Goal: Transaction & Acquisition: Purchase product/service

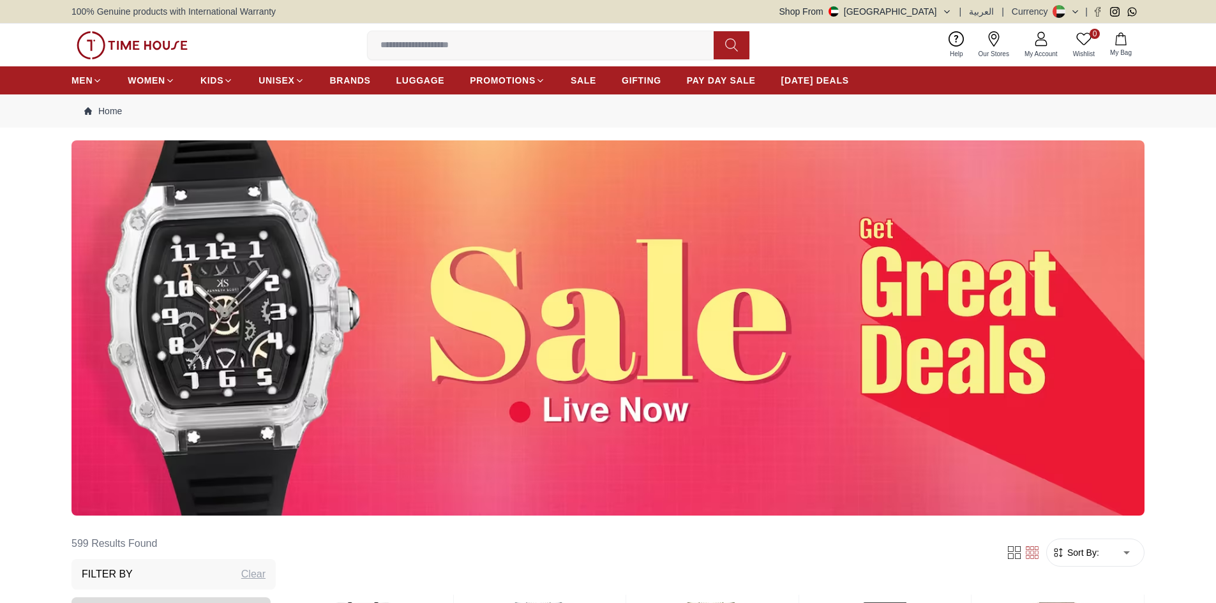
click at [419, 37] on input at bounding box center [546, 46] width 356 height 26
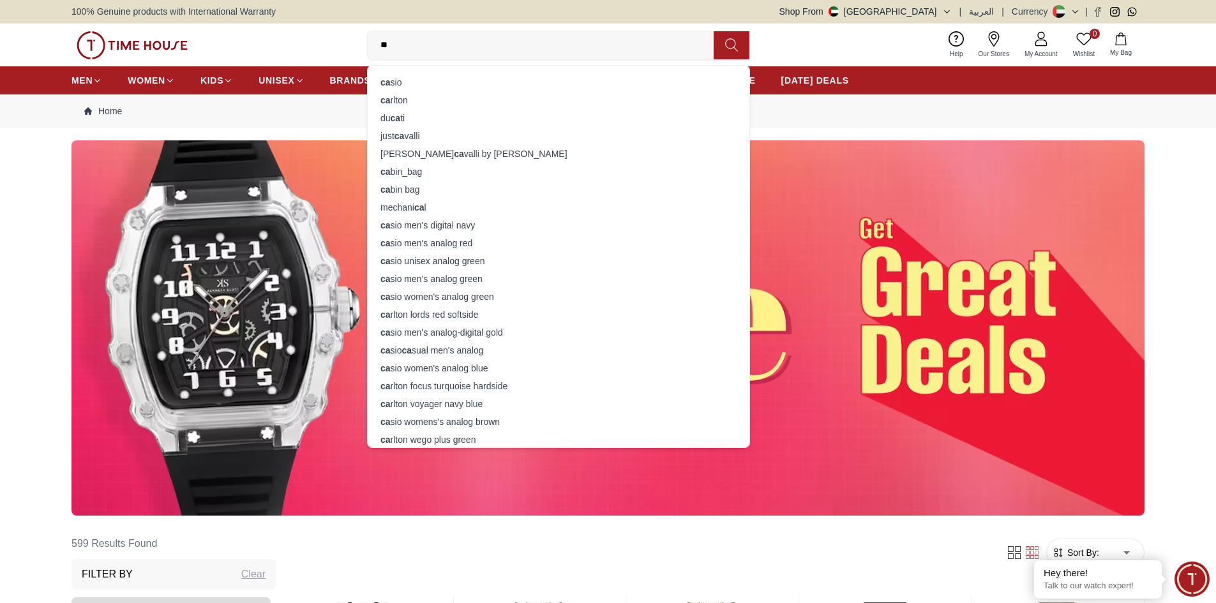
click at [419, 37] on input "**" at bounding box center [546, 46] width 356 height 26
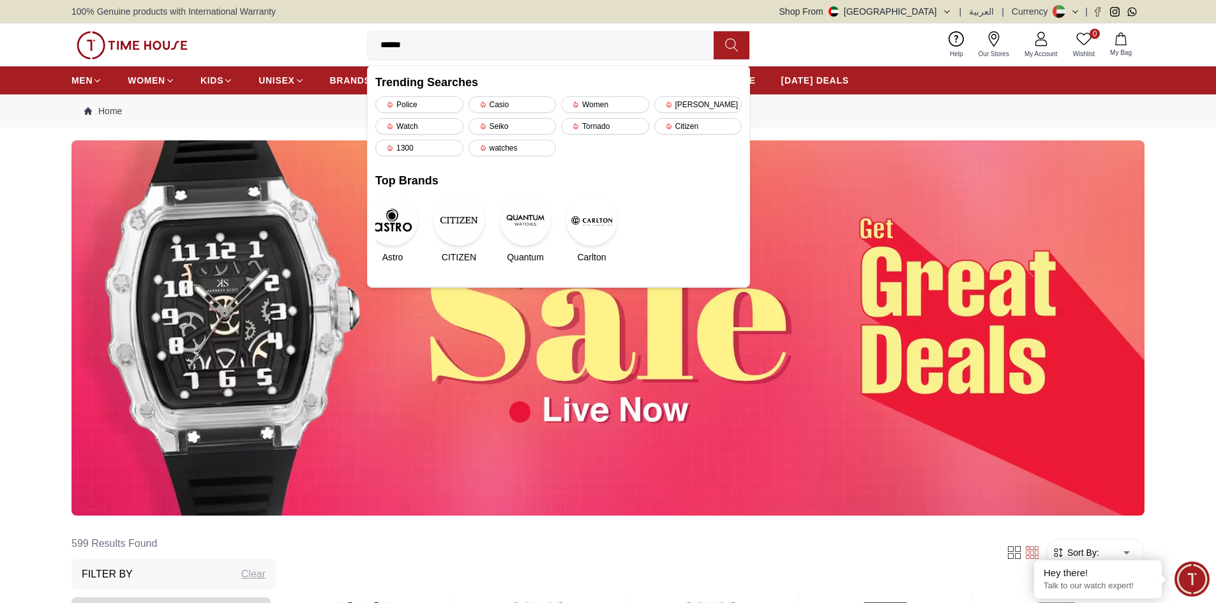
type input "*******"
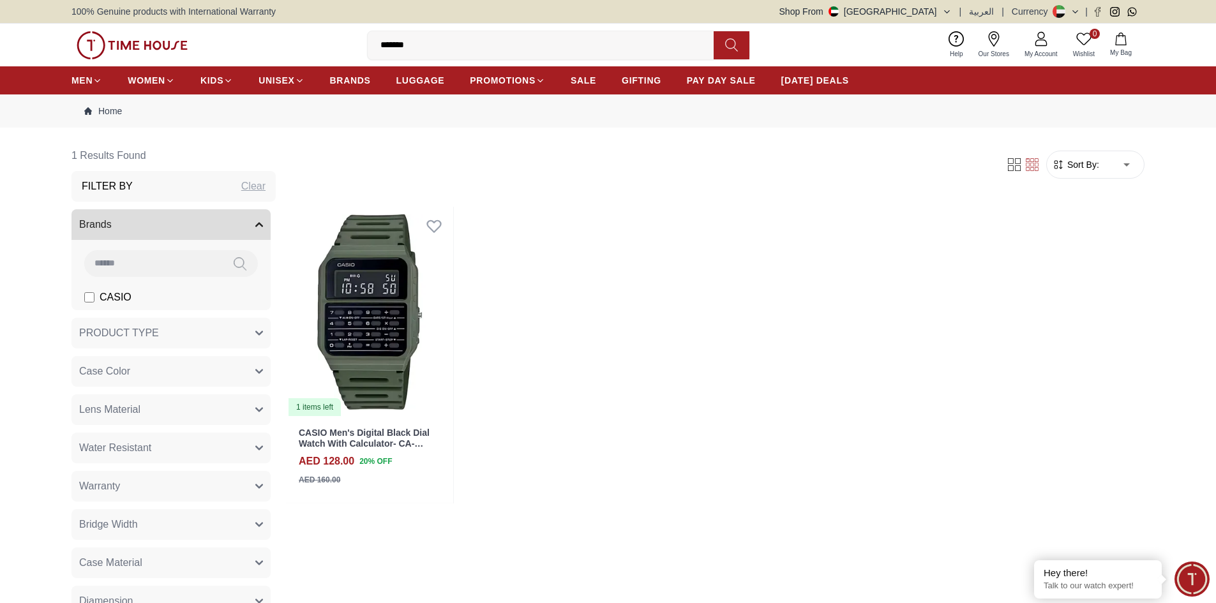
drag, startPoint x: 447, startPoint y: 42, endPoint x: 269, endPoint y: 63, distance: 179.3
click at [269, 63] on div "0 Wishlist My Bag ******* Trending Searches Police Casio Women [PERSON_NAME] Wa…" at bounding box center [608, 45] width 1073 height 43
click at [430, 52] on input "*******" at bounding box center [546, 46] width 356 height 26
drag, startPoint x: 452, startPoint y: 45, endPoint x: 130, endPoint y: 42, distance: 321.8
click at [130, 42] on div "0 Wishlist My Bag ******* Trending Searches Police Casio Women [PERSON_NAME] Wa…" at bounding box center [608, 45] width 1073 height 43
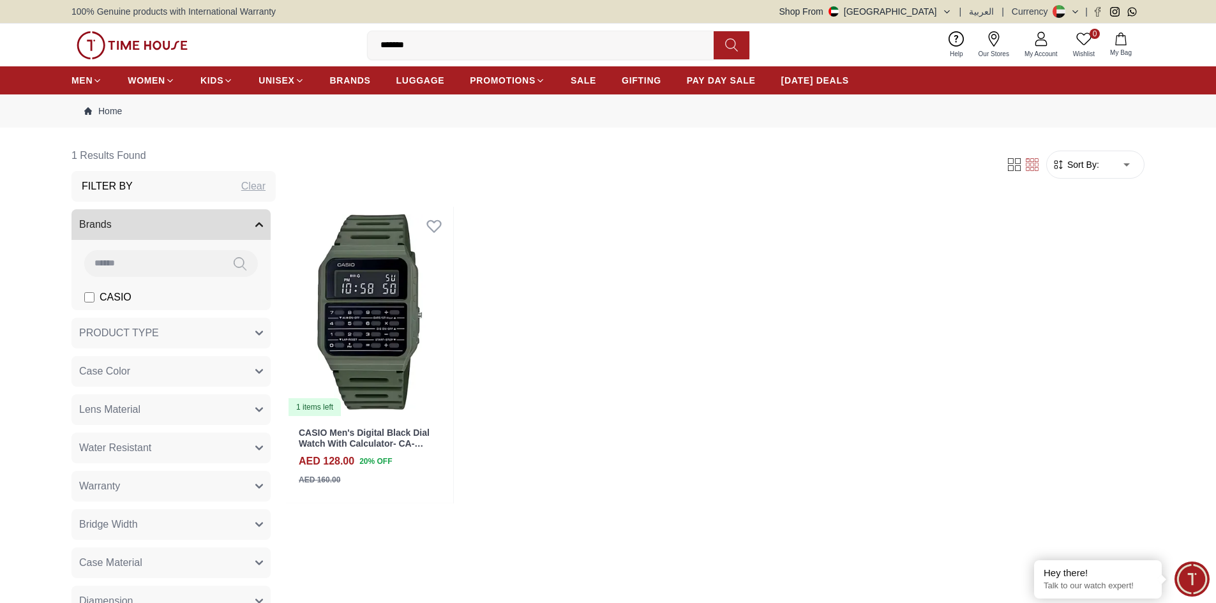
type input "********"
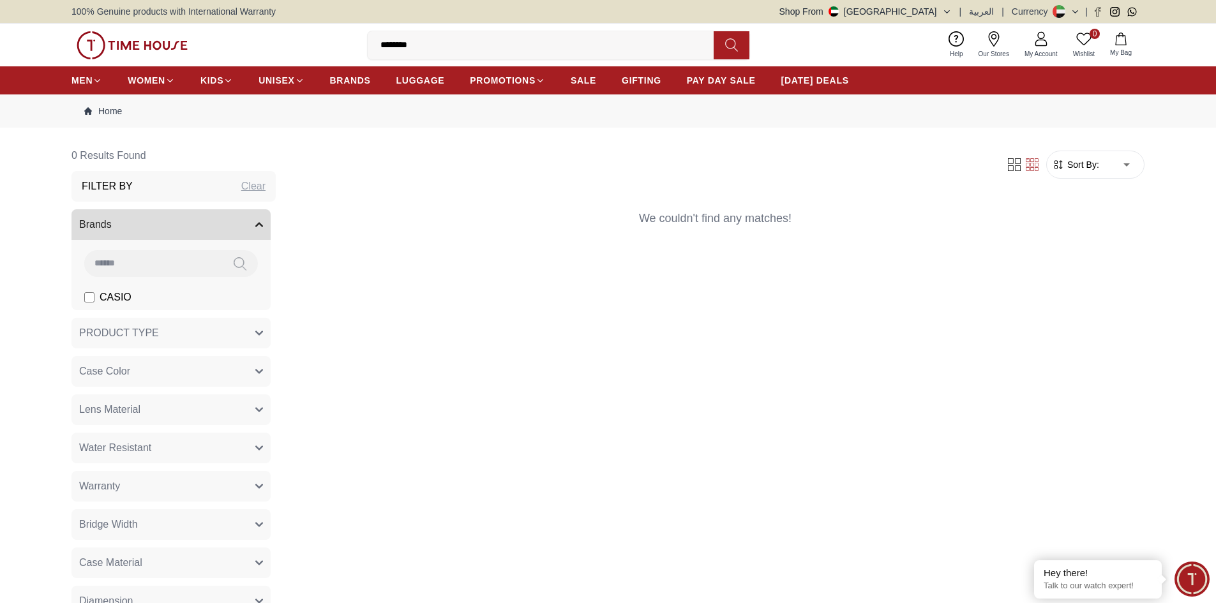
click at [398, 47] on input "********" at bounding box center [546, 46] width 356 height 26
drag, startPoint x: 396, startPoint y: 47, endPoint x: 241, endPoint y: 59, distance: 155.0
click at [241, 59] on div "0 Wishlist My Bag ******** Trending Searches Police Casio Women [PERSON_NAME] W…" at bounding box center [608, 45] width 1073 height 43
type input "*****"
click at [127, 47] on img at bounding box center [132, 45] width 111 height 28
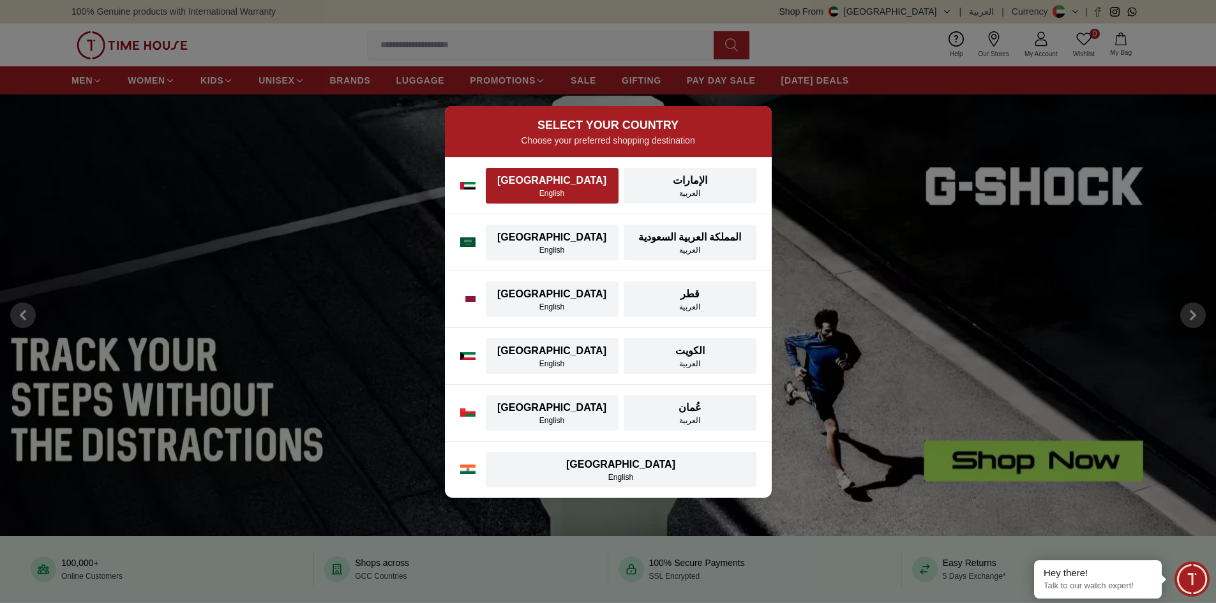
click at [538, 195] on div "English" at bounding box center [552, 193] width 117 height 10
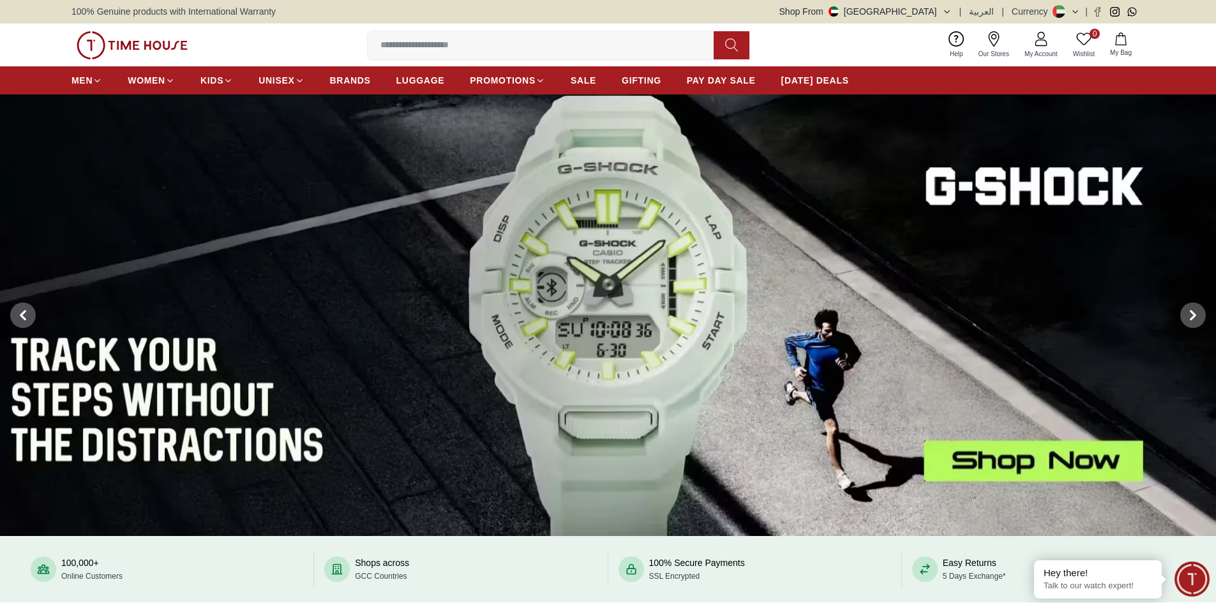
click at [156, 50] on img at bounding box center [132, 45] width 111 height 28
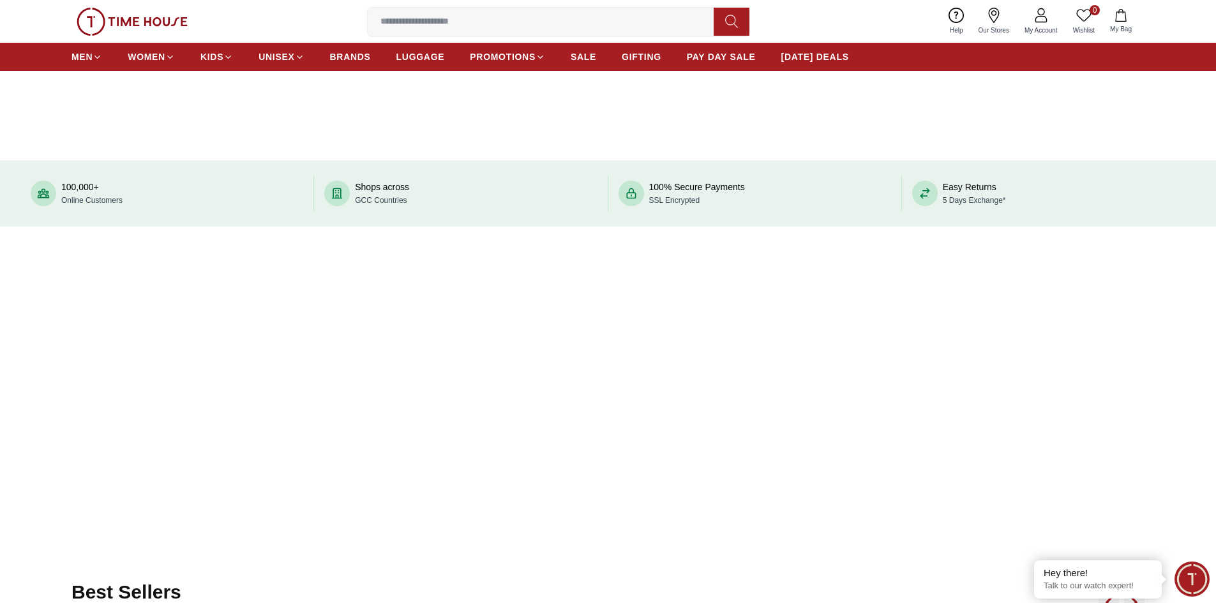
scroll to position [192, 0]
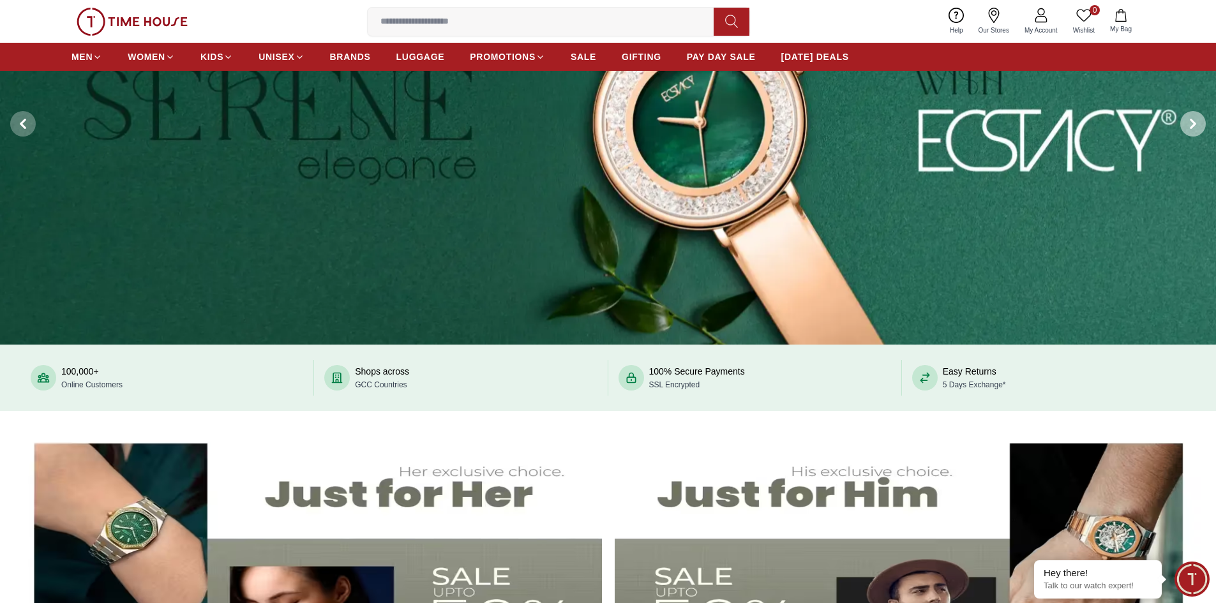
click at [1205, 128] on span at bounding box center [1194, 124] width 26 height 26
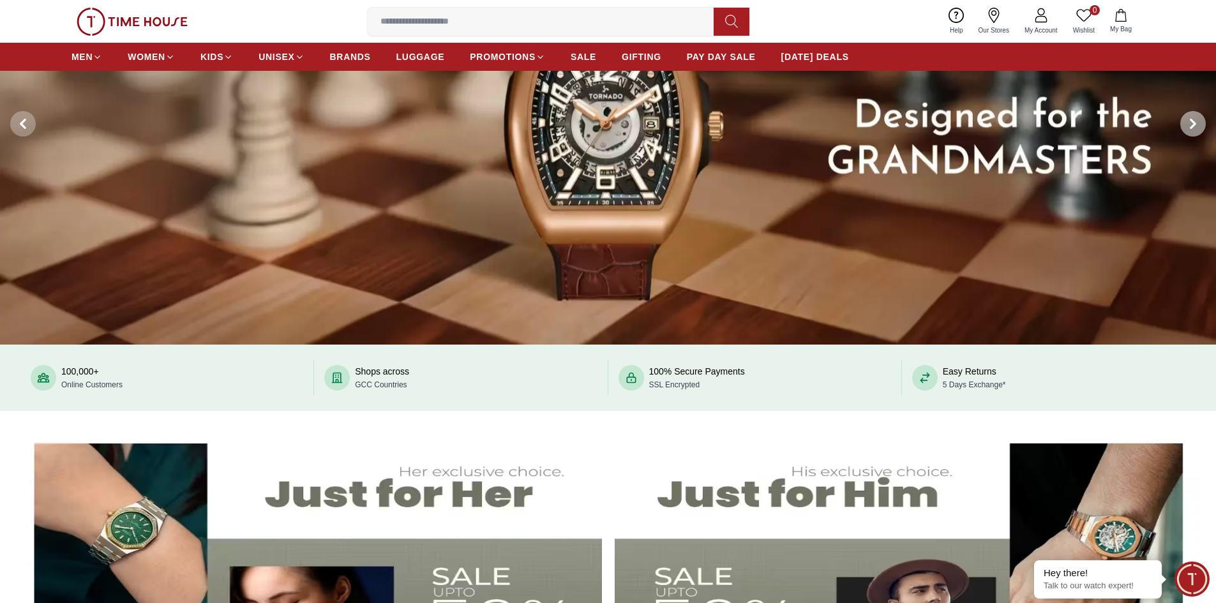
click at [1203, 127] on span at bounding box center [1194, 124] width 26 height 26
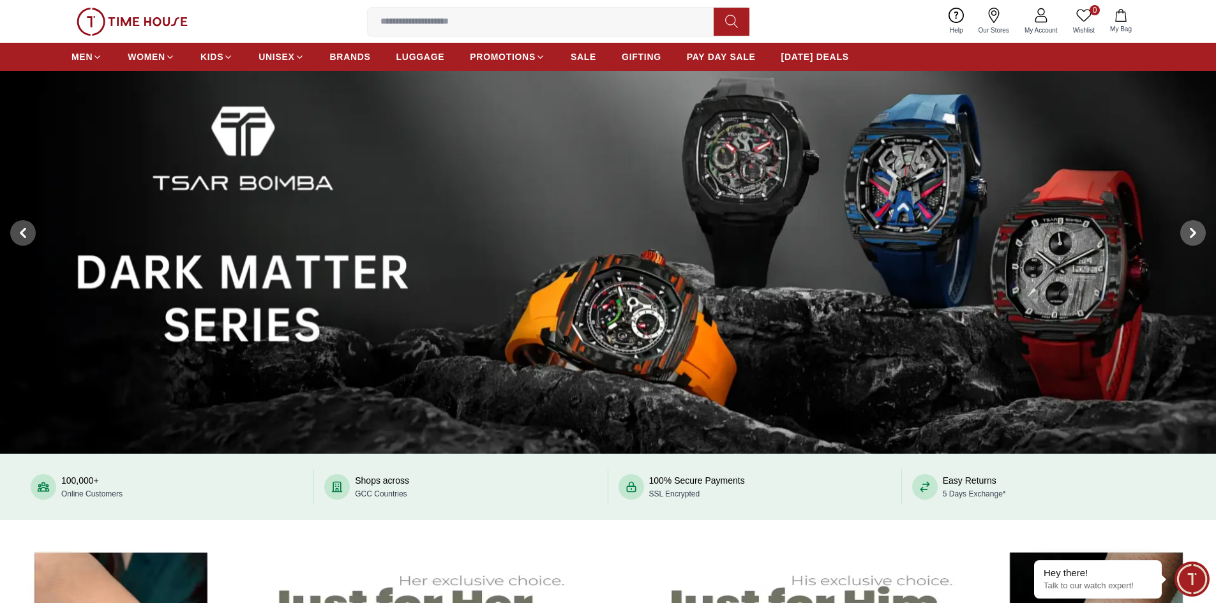
scroll to position [64, 0]
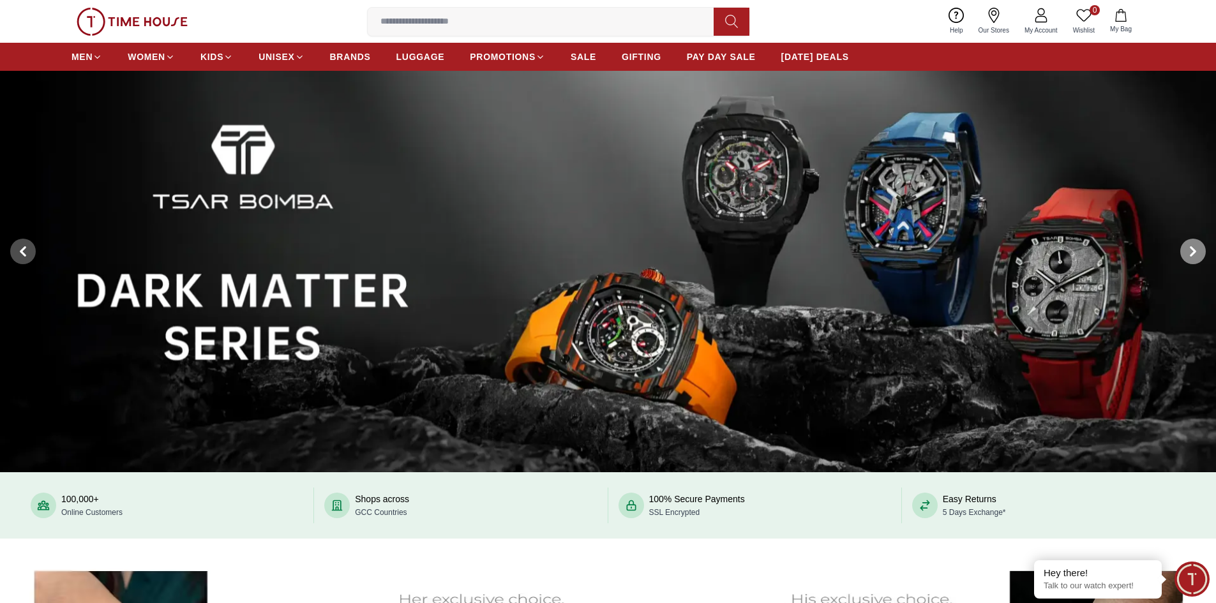
click at [1204, 246] on span at bounding box center [1194, 252] width 26 height 26
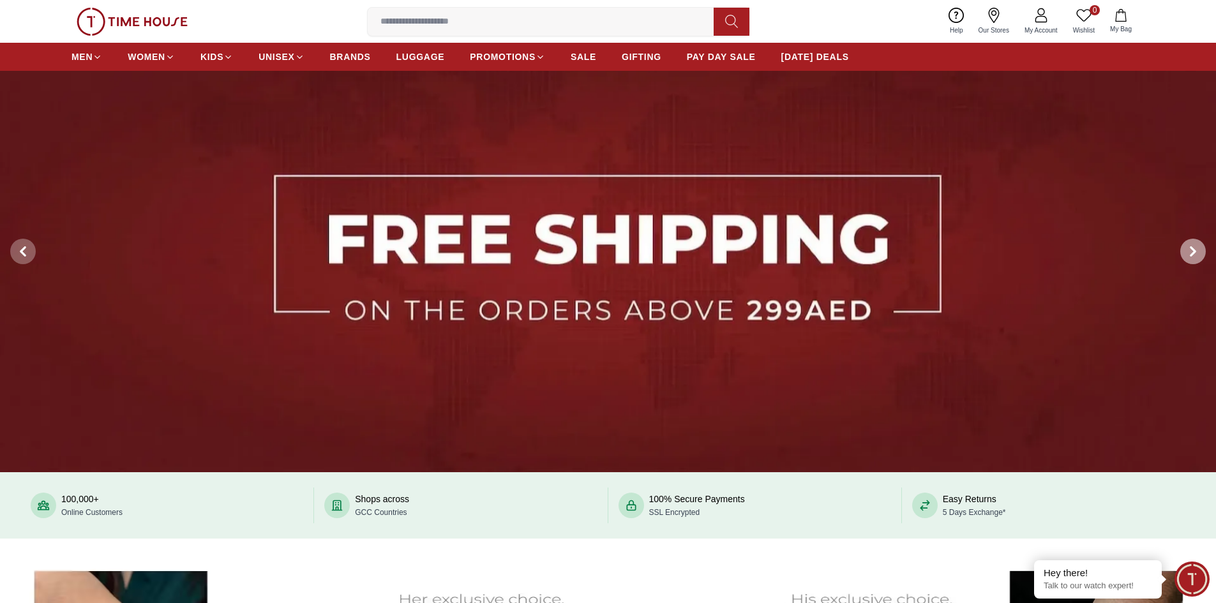
click at [1205, 246] on span at bounding box center [1194, 252] width 26 height 26
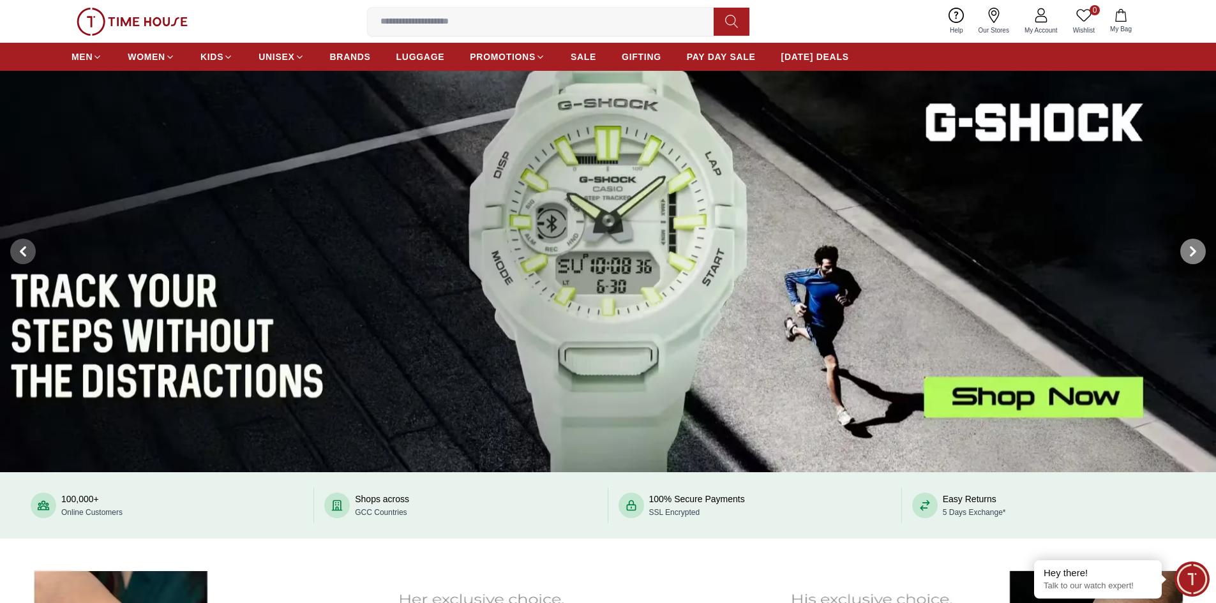
click at [1205, 246] on span at bounding box center [1194, 252] width 26 height 26
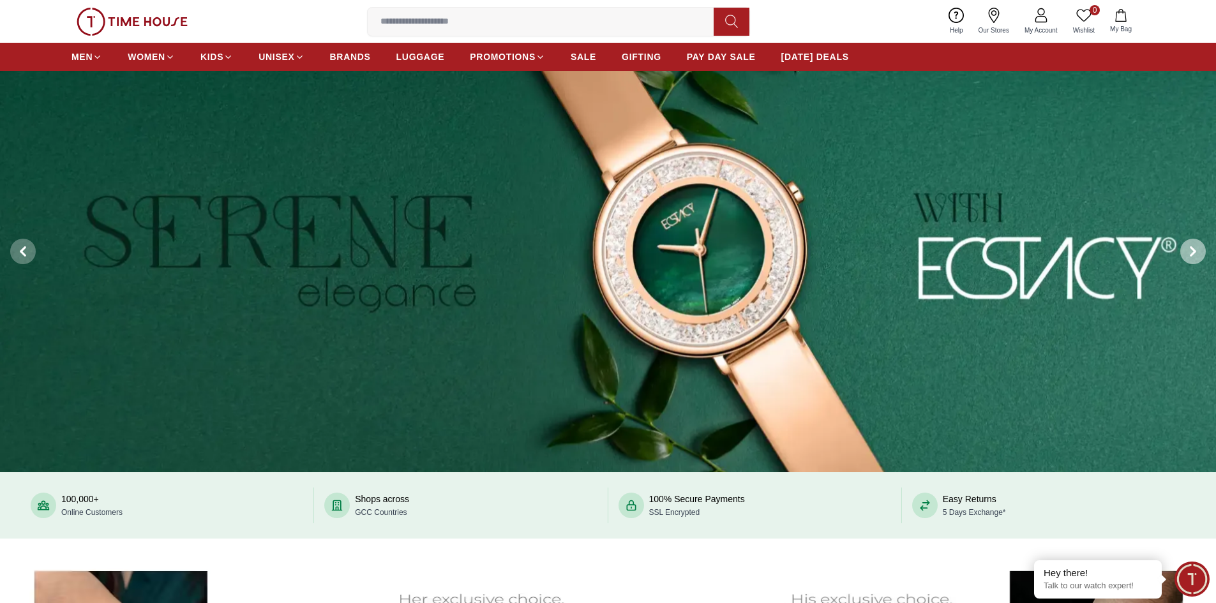
click at [1205, 246] on span at bounding box center [1194, 252] width 26 height 26
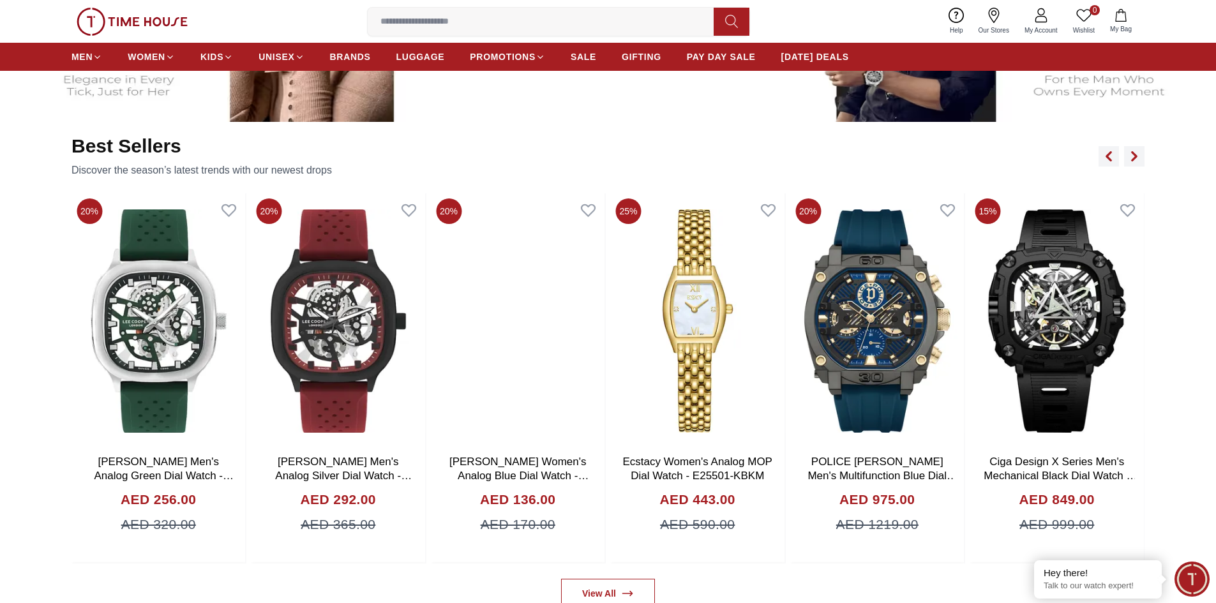
scroll to position [830, 0]
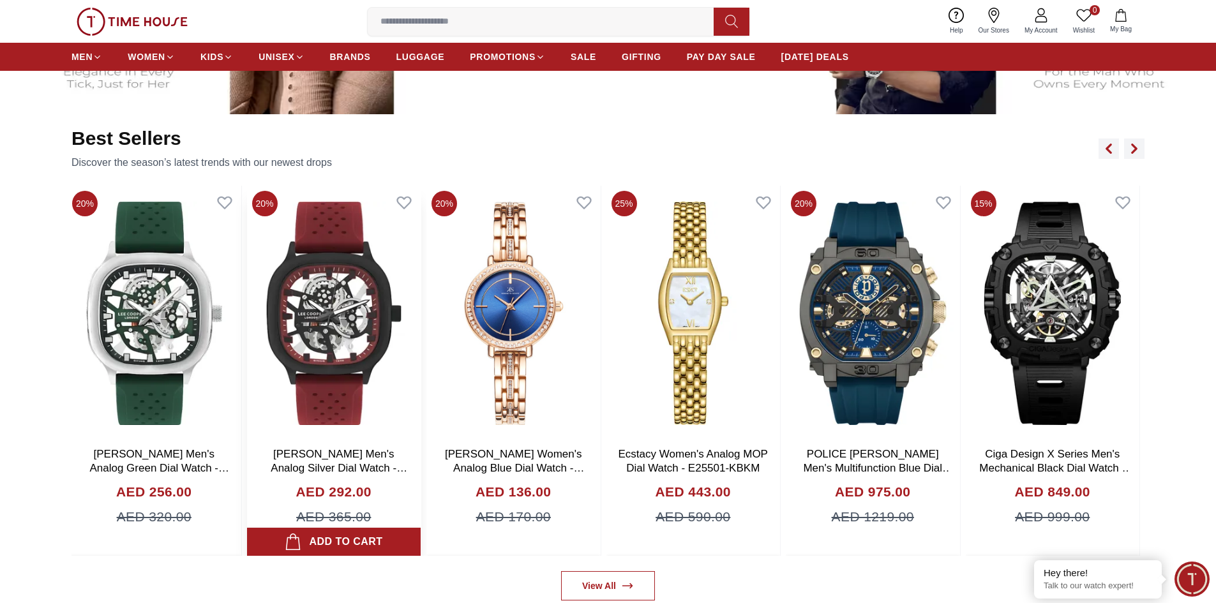
click at [338, 372] on img at bounding box center [334, 313] width 174 height 255
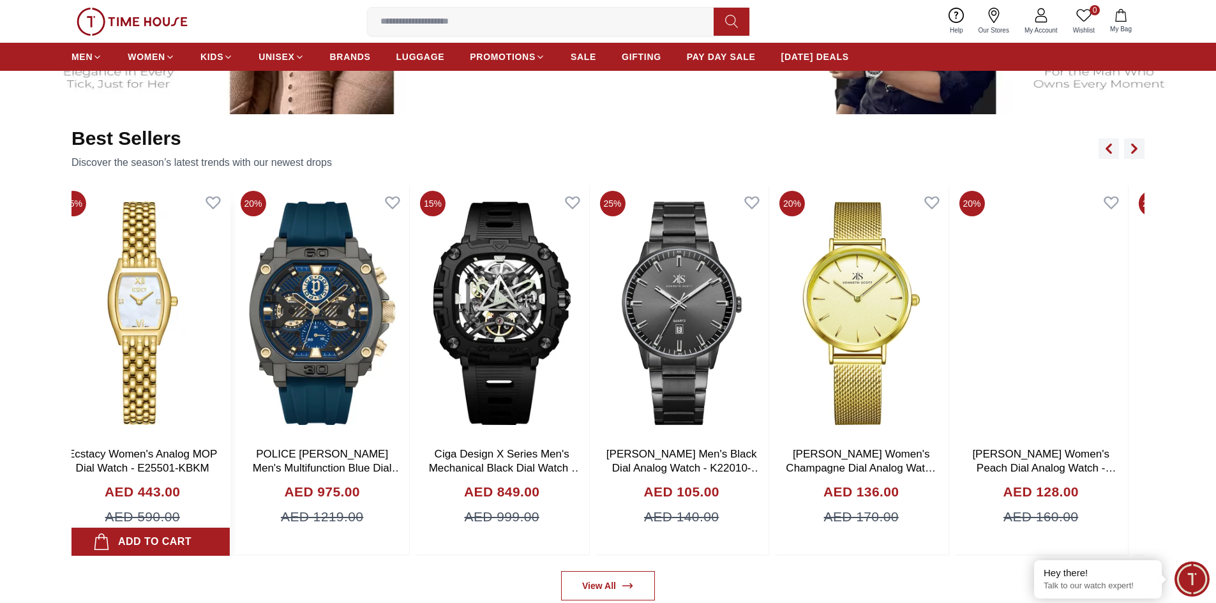
click at [218, 348] on img at bounding box center [143, 313] width 174 height 255
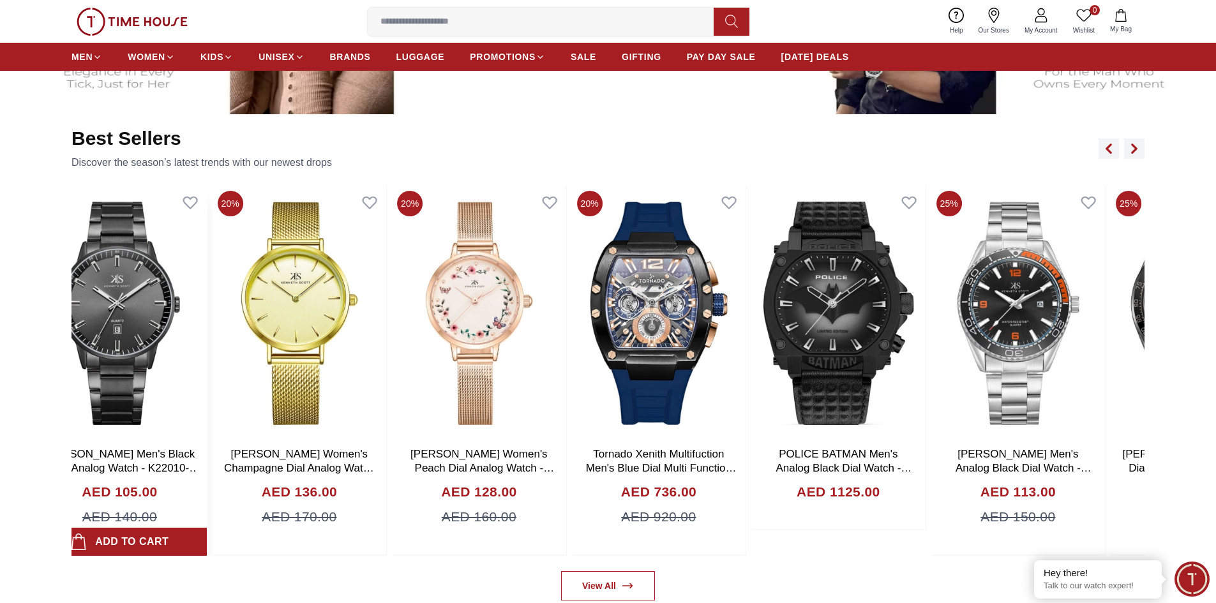
click at [90, 342] on img at bounding box center [120, 313] width 174 height 255
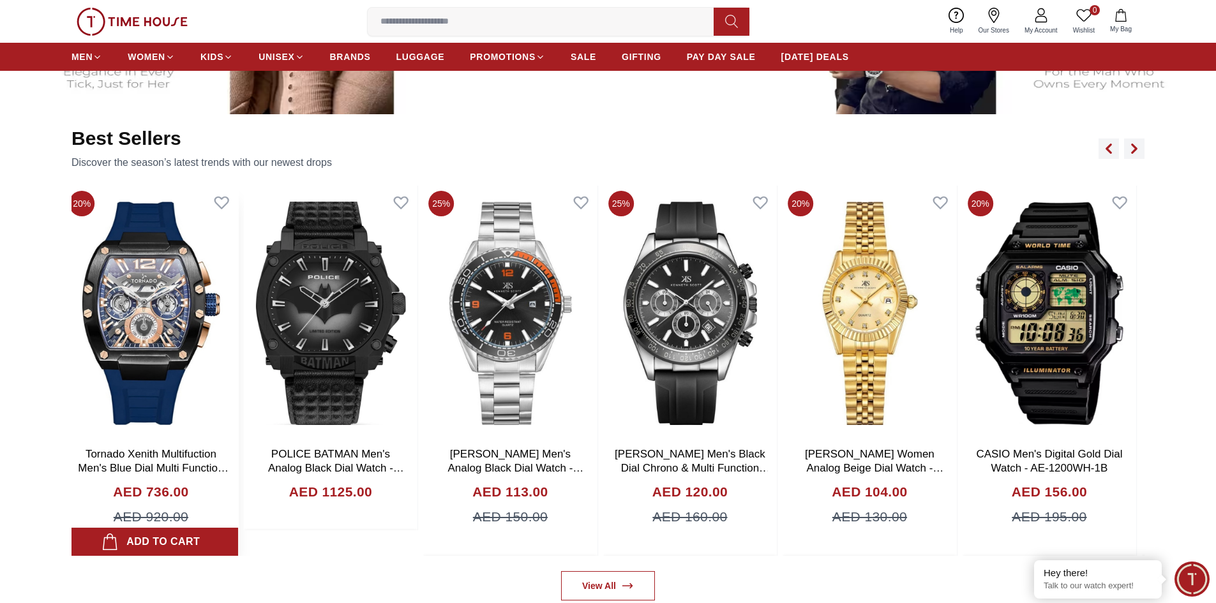
click at [191, 348] on img at bounding box center [151, 313] width 174 height 255
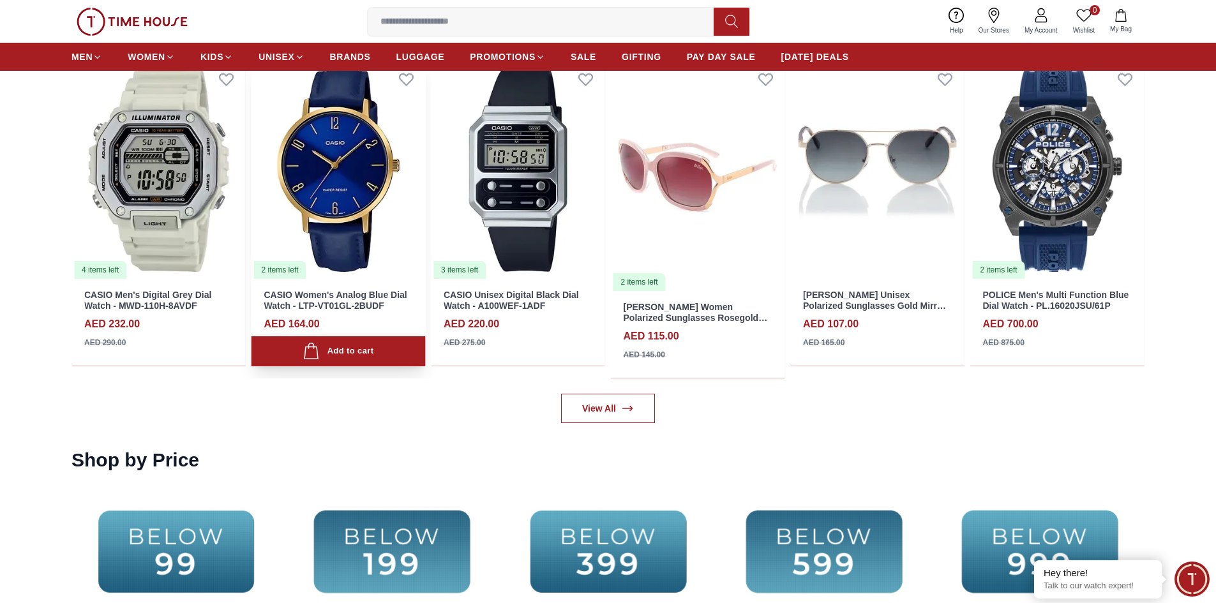
scroll to position [2618, 0]
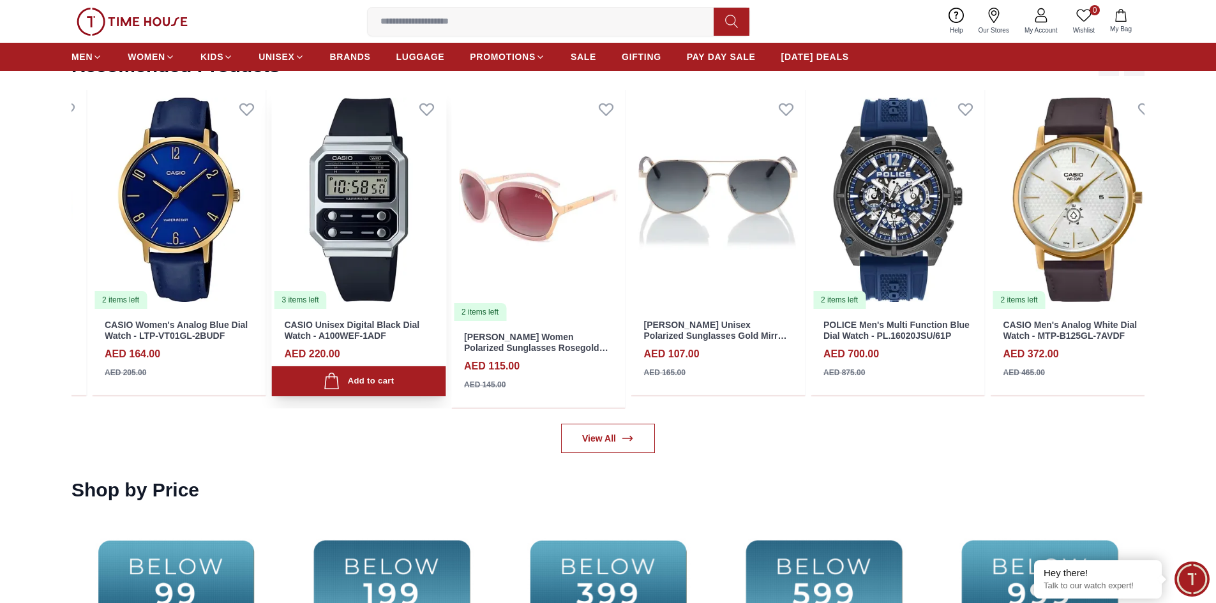
click at [444, 282] on img at bounding box center [359, 200] width 174 height 220
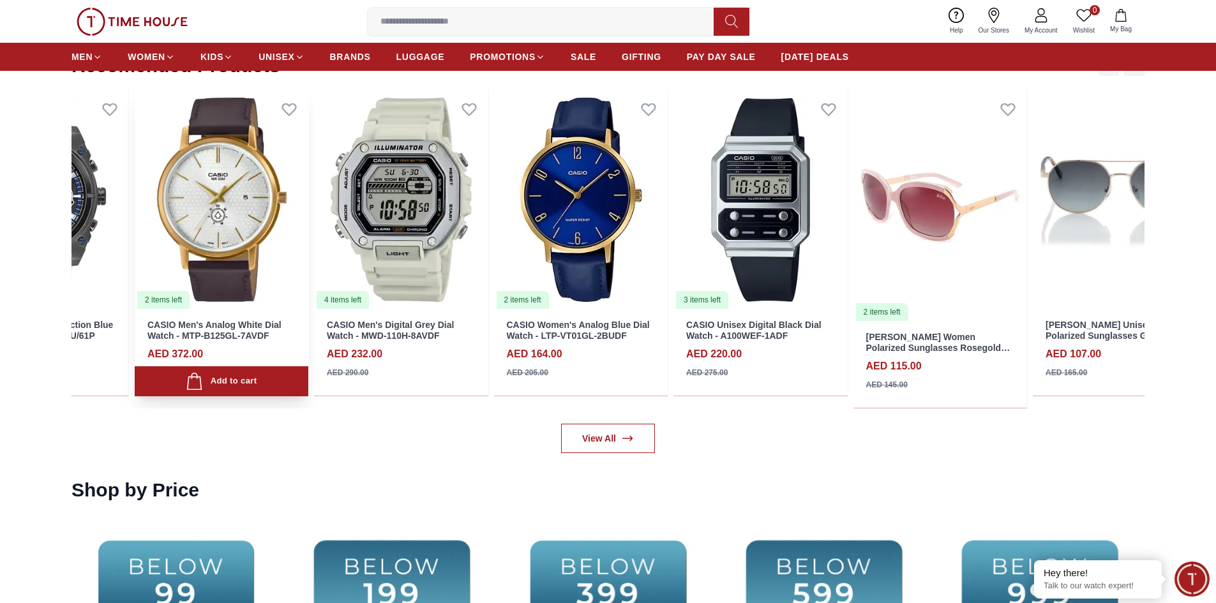
click at [169, 269] on img at bounding box center [222, 200] width 174 height 220
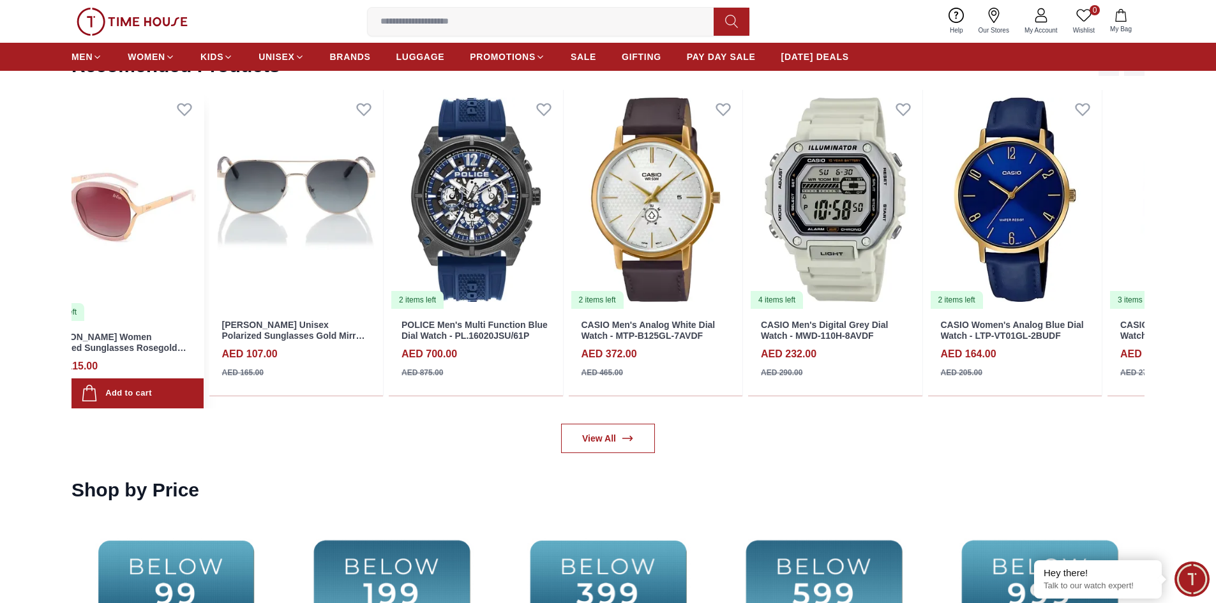
click at [201, 249] on img at bounding box center [116, 206] width 174 height 232
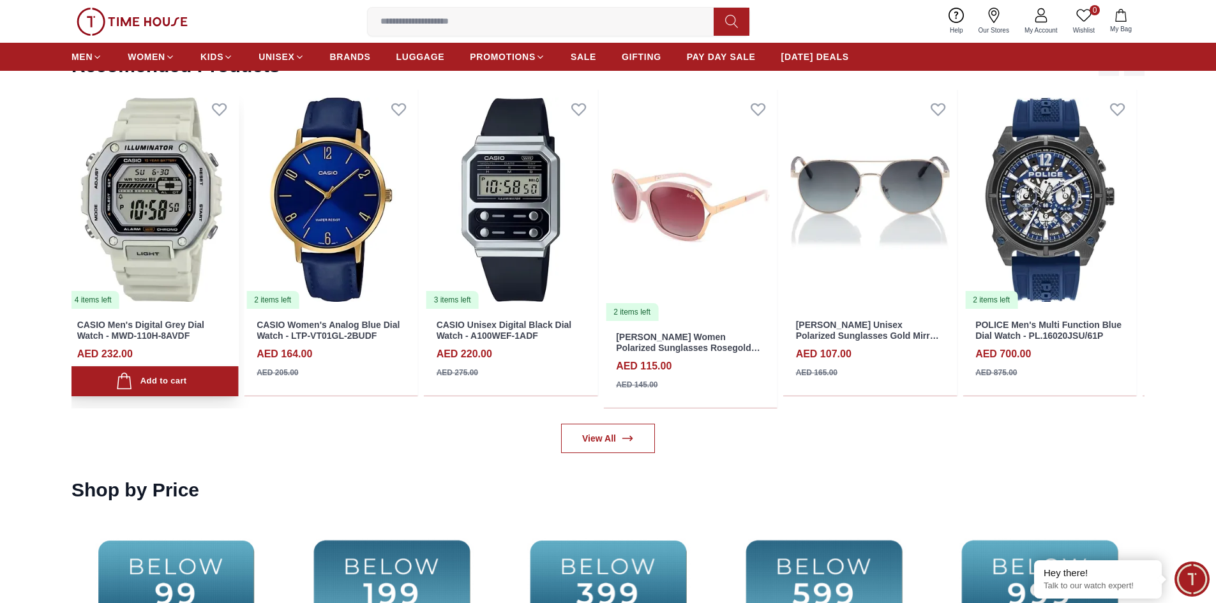
click at [105, 245] on img at bounding box center [151, 200] width 174 height 220
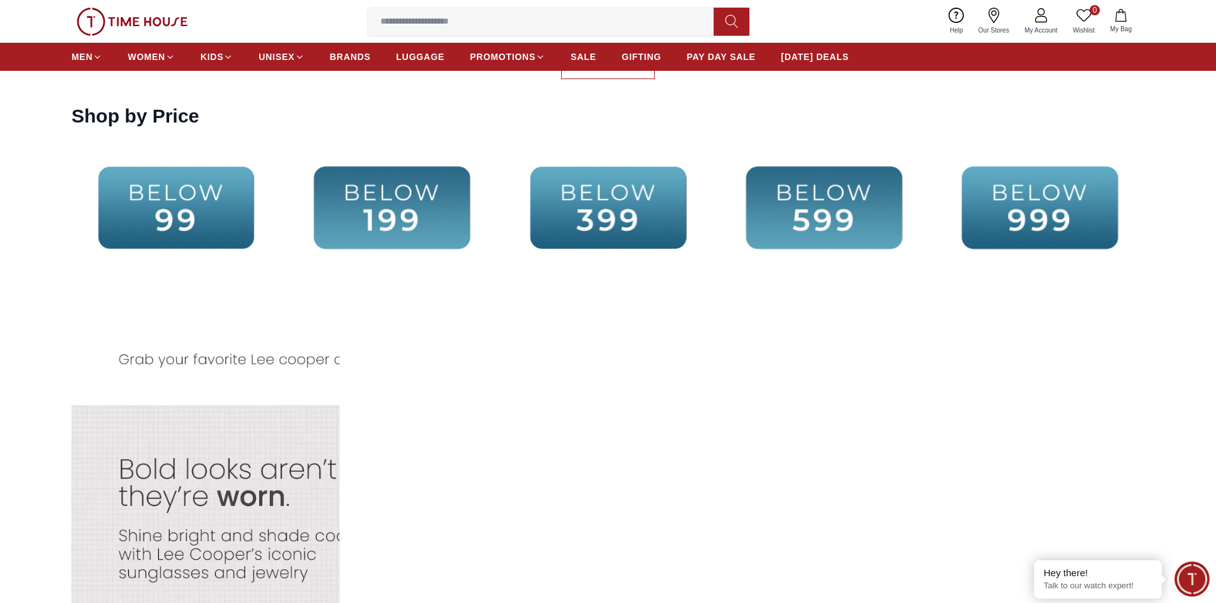
scroll to position [3001, 0]
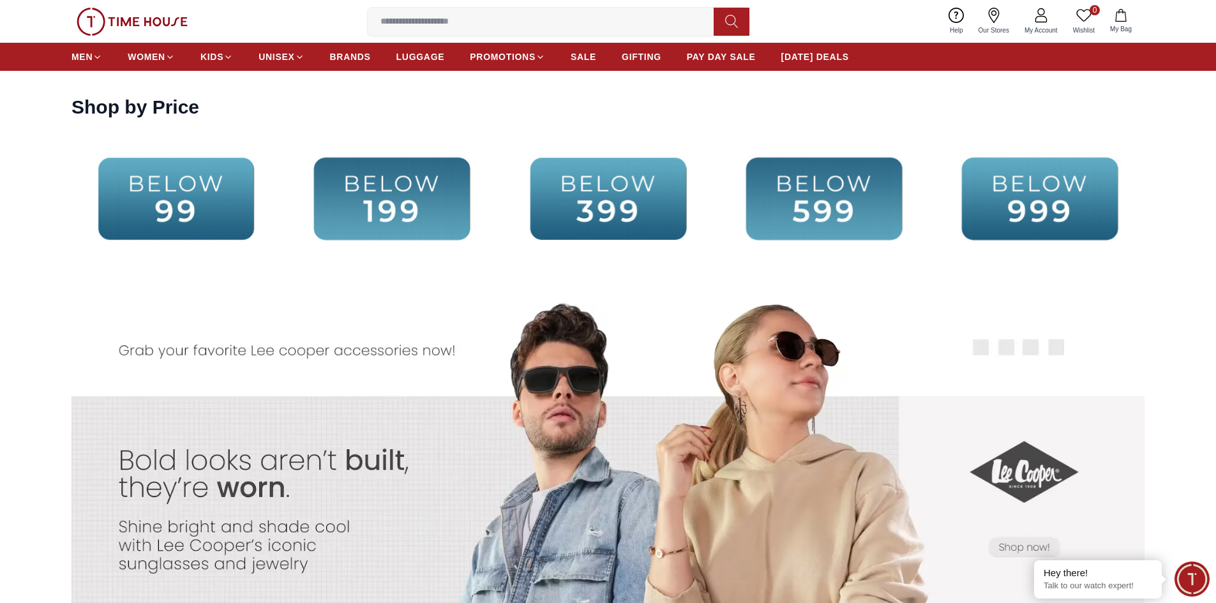
click at [195, 215] on img at bounding box center [176, 199] width 209 height 135
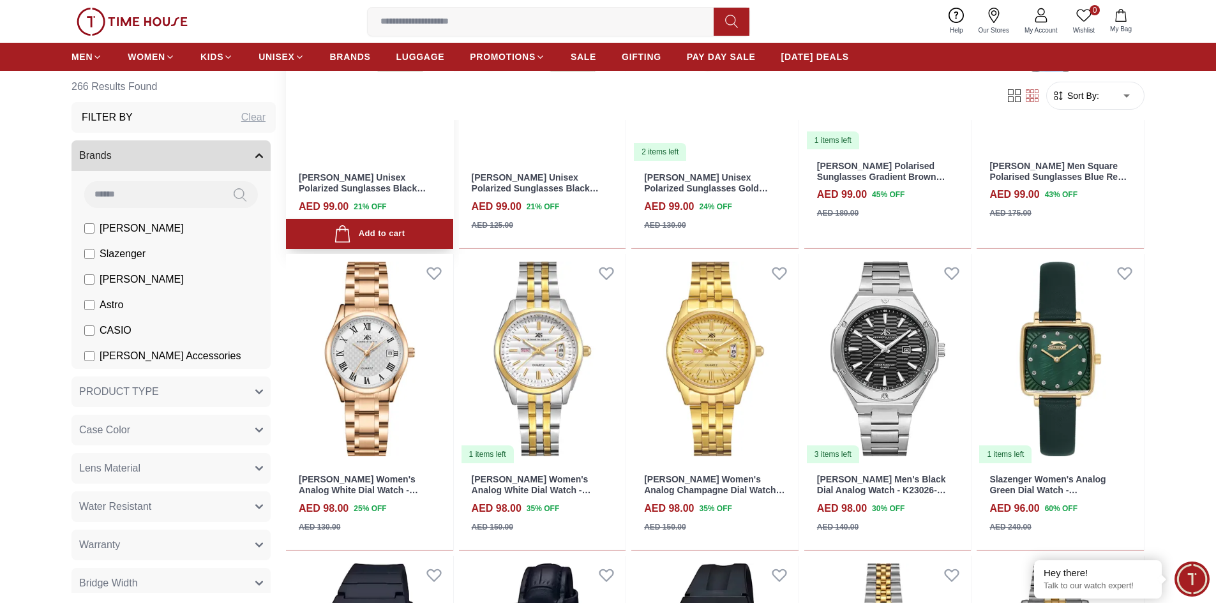
scroll to position [511, 0]
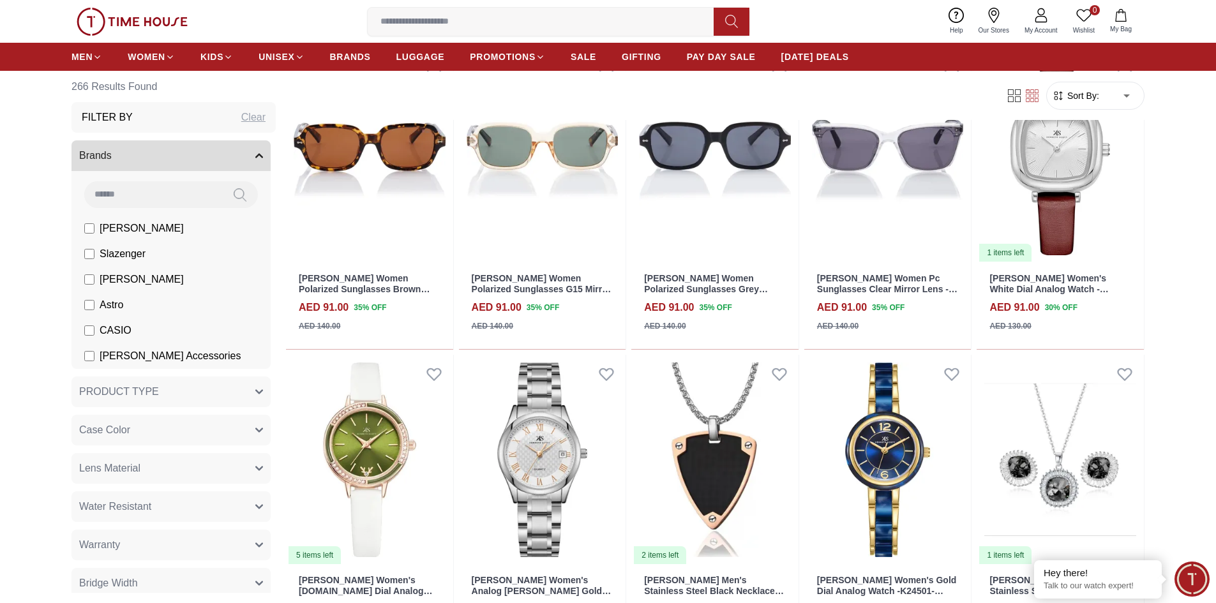
scroll to position [2490, 0]
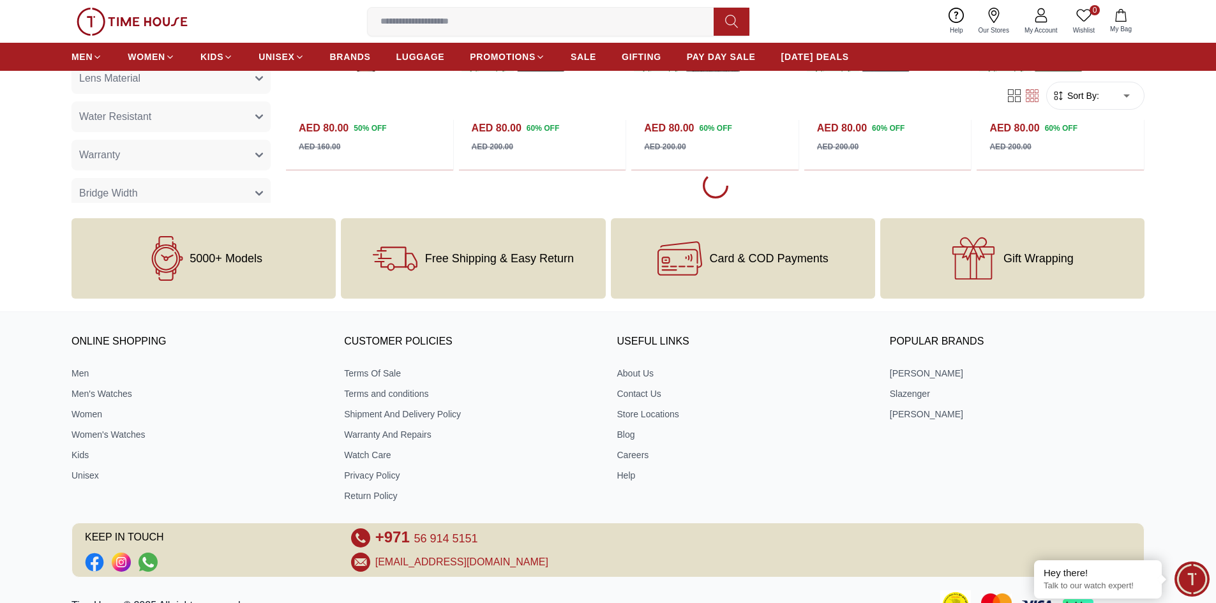
scroll to position [6195, 0]
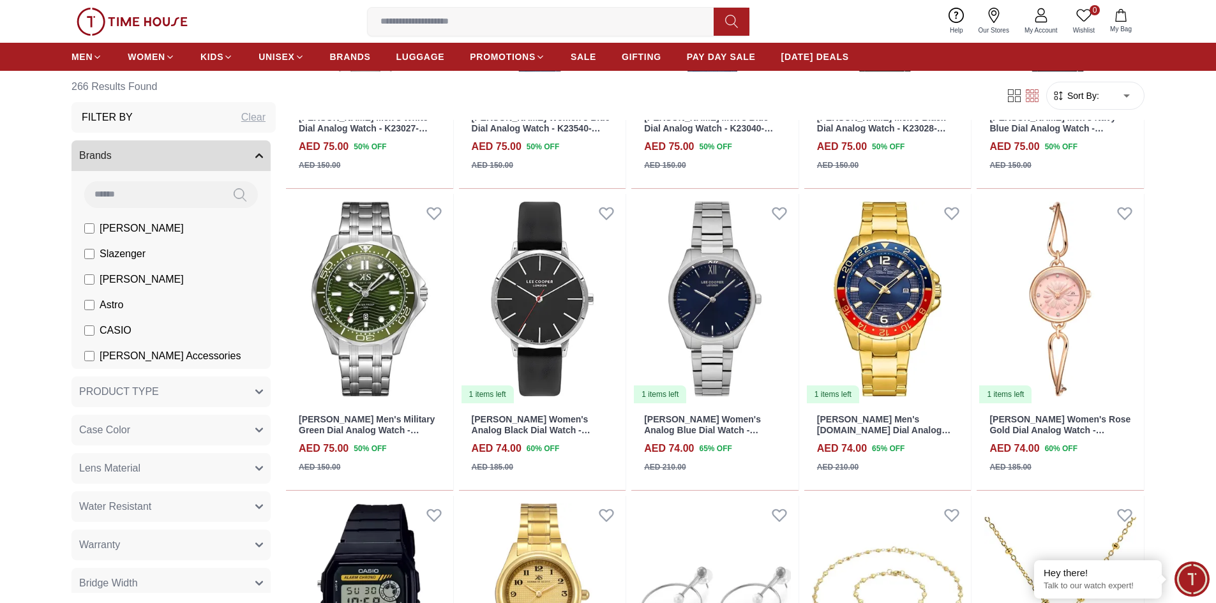
scroll to position [7982, 0]
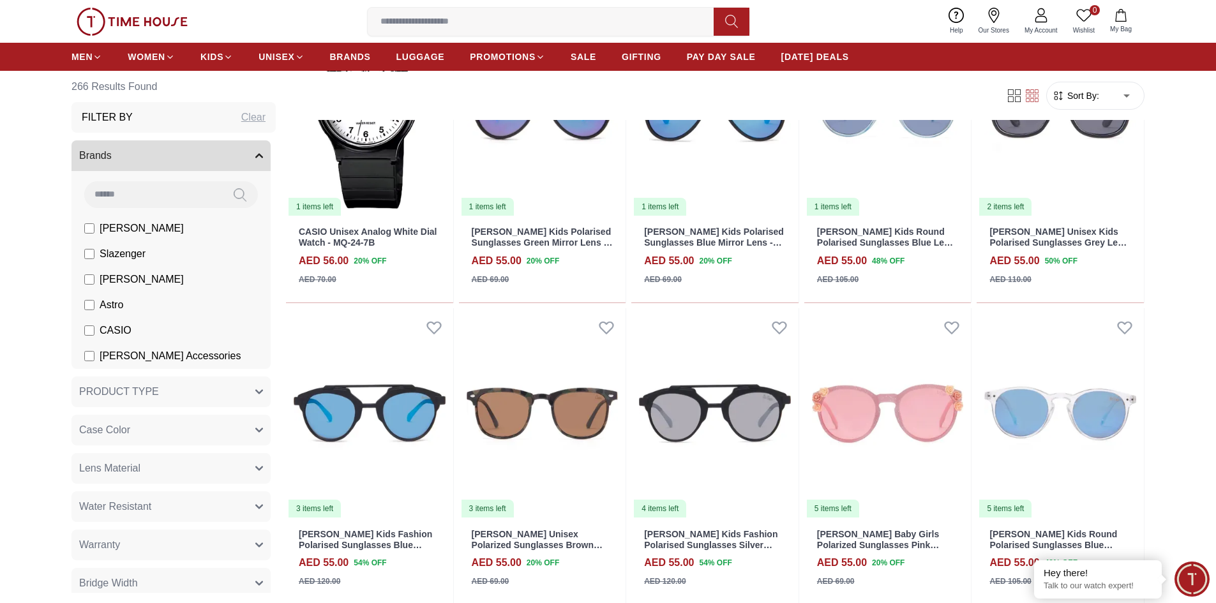
scroll to position [11941, 0]
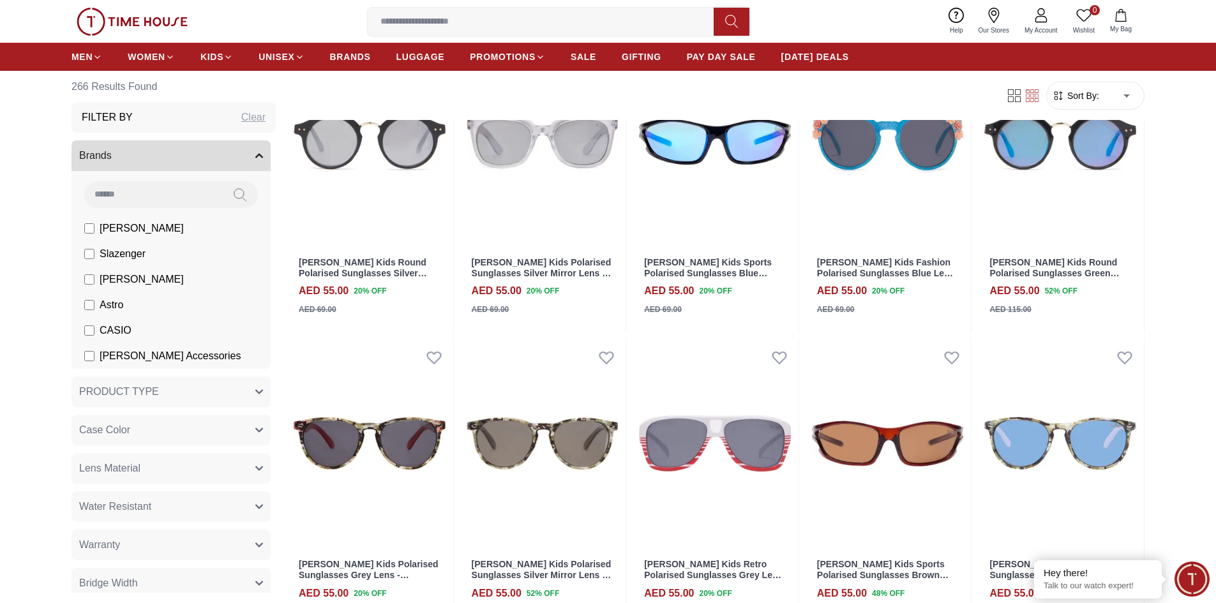
scroll to position [13091, 0]
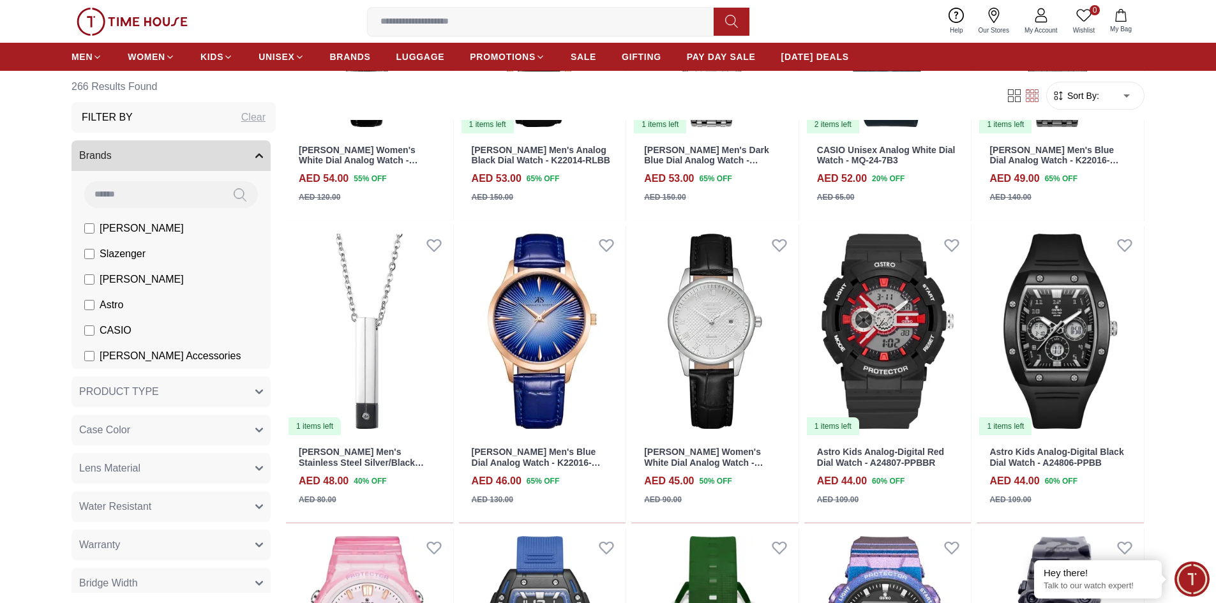
scroll to position [14015, 0]
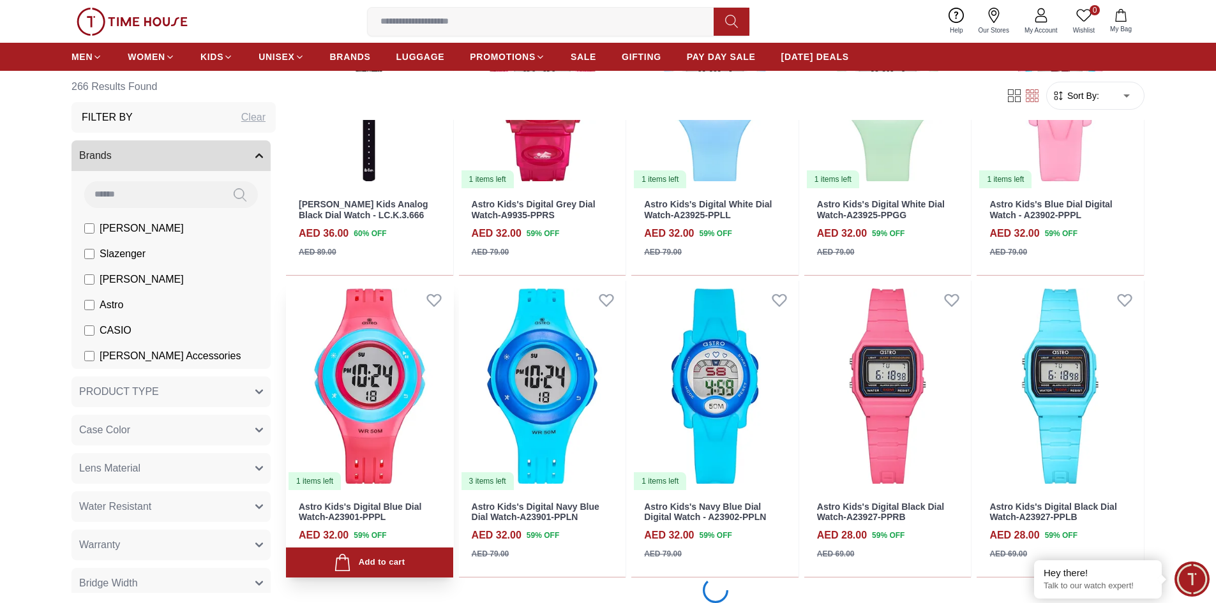
scroll to position [15581, 0]
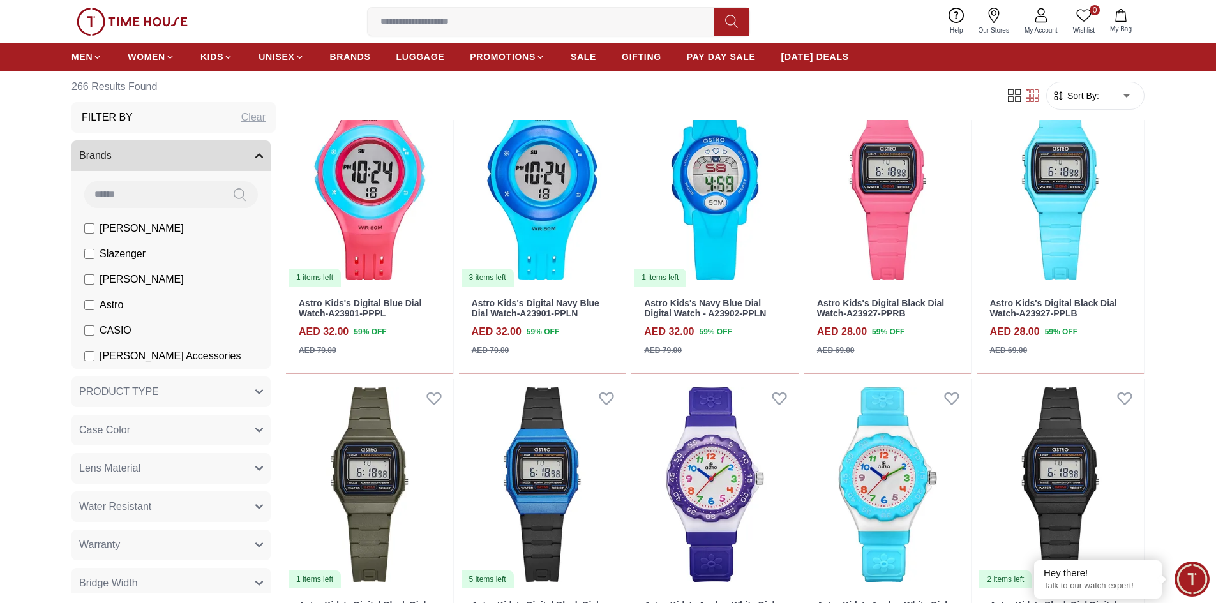
scroll to position [14183, 0]
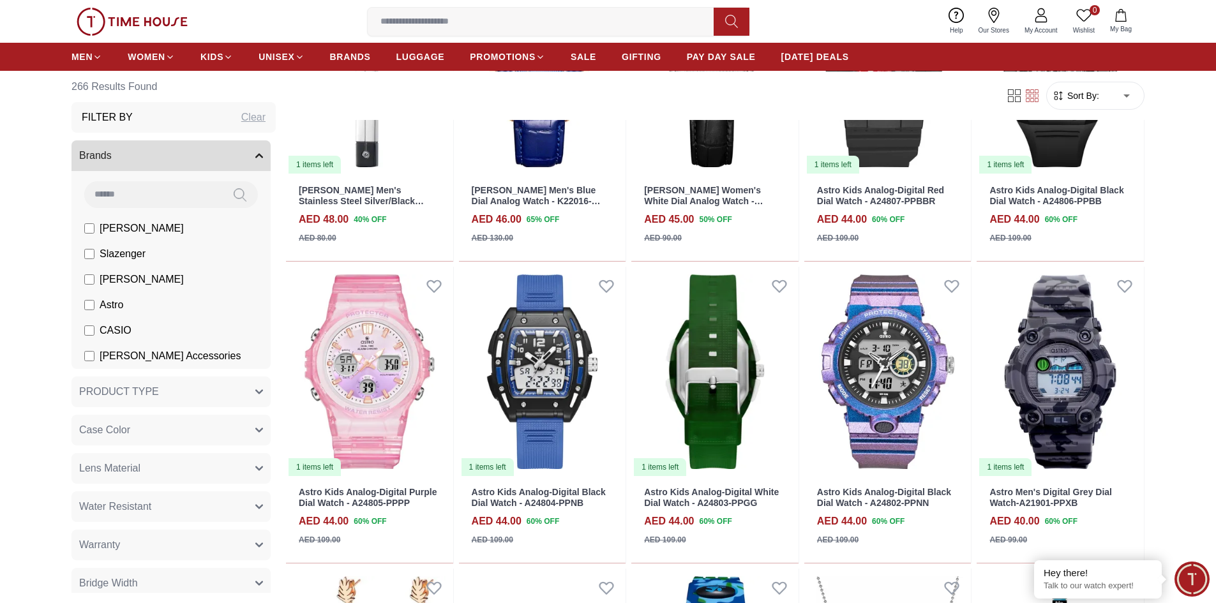
scroll to position [13091, 0]
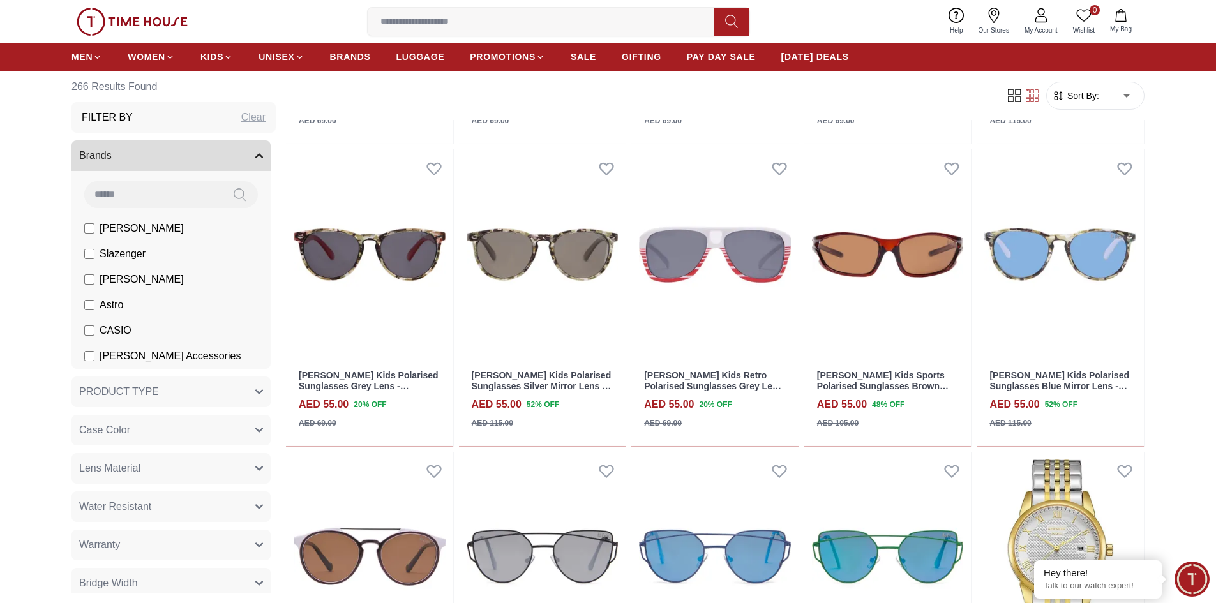
click at [139, 29] on img at bounding box center [132, 22] width 111 height 28
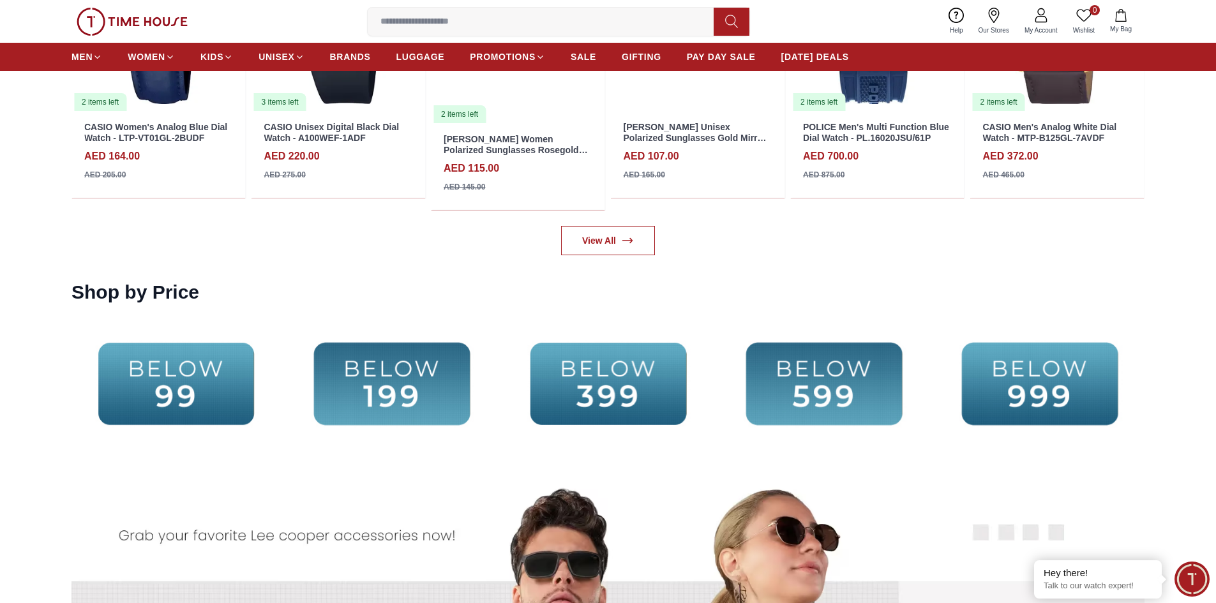
scroll to position [3001, 0]
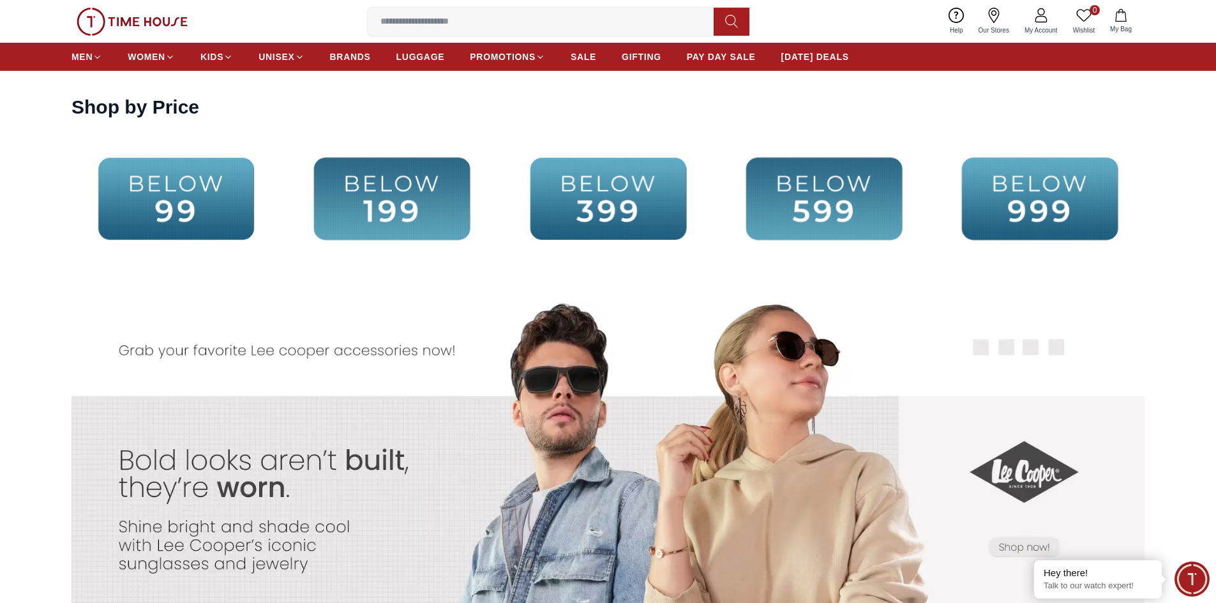
click at [402, 206] on img at bounding box center [391, 199] width 209 height 135
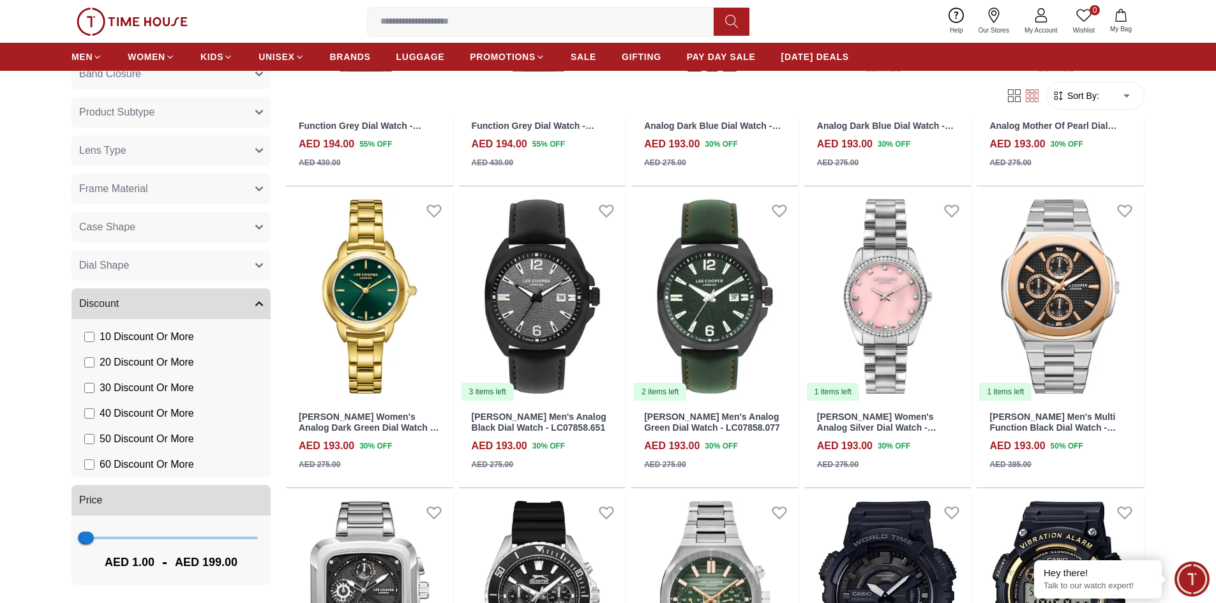
scroll to position [1533, 0]
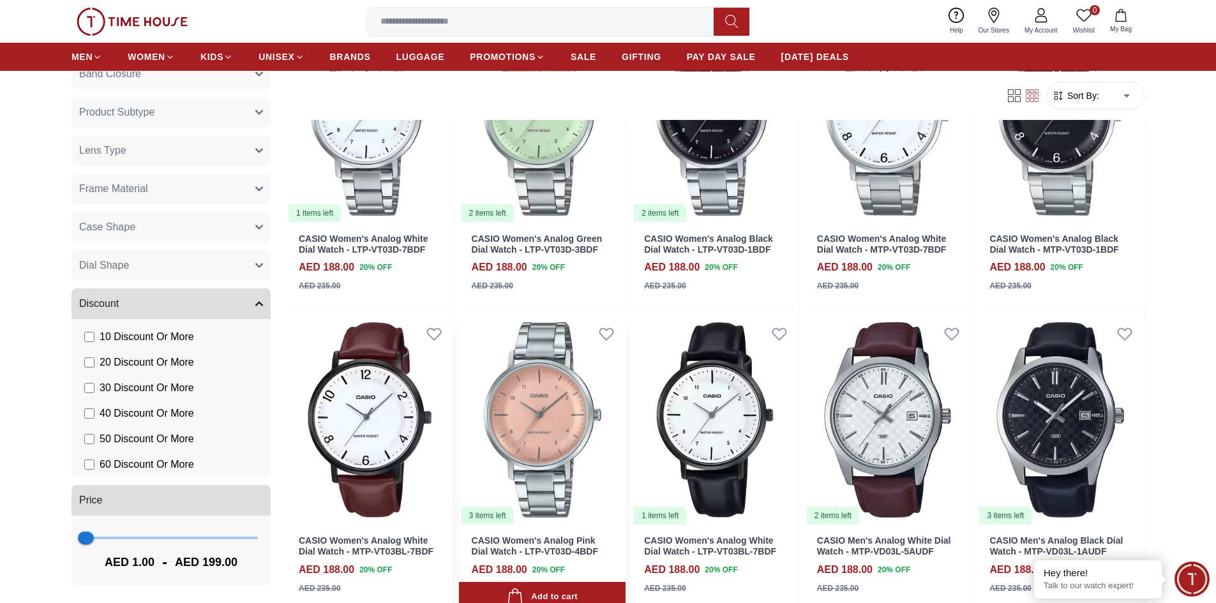
scroll to position [3448, 0]
